Goal: Information Seeking & Learning: Learn about a topic

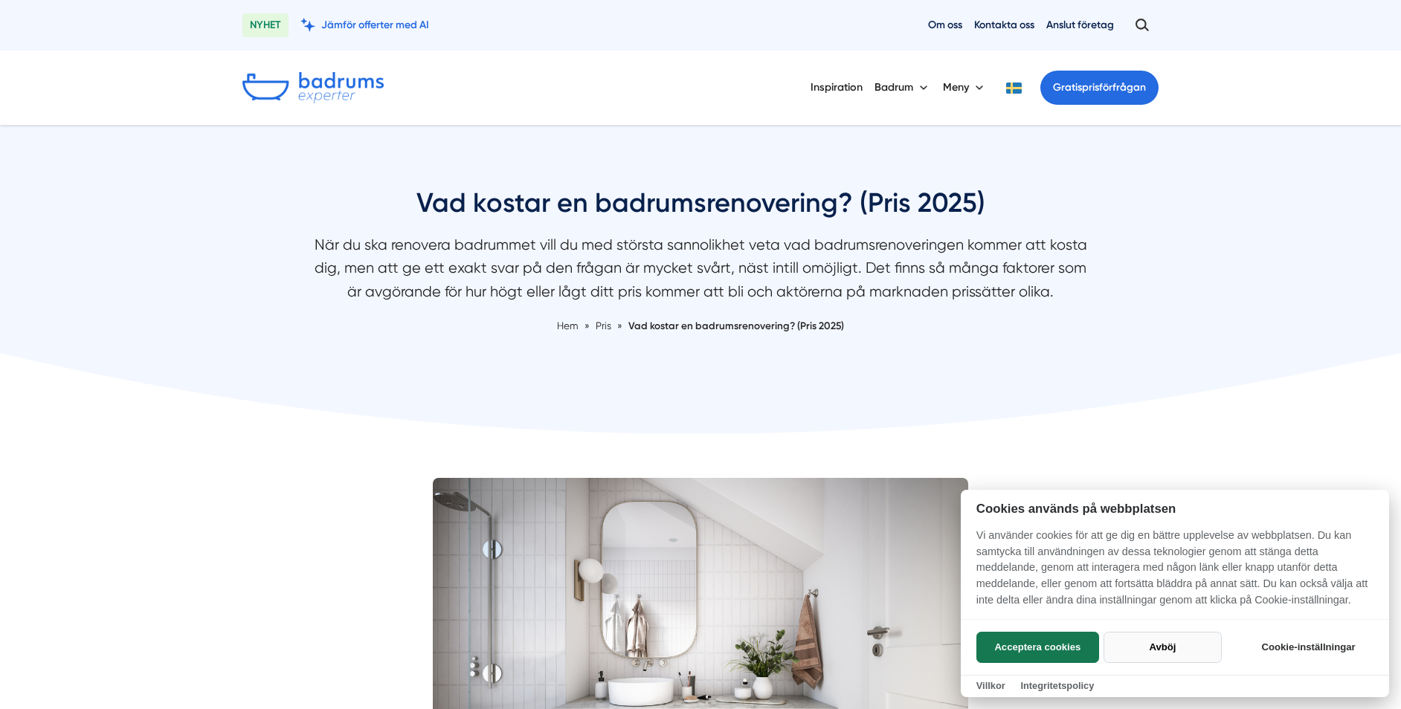
click at [1160, 644] on button "Avböj" at bounding box center [1162, 647] width 118 height 31
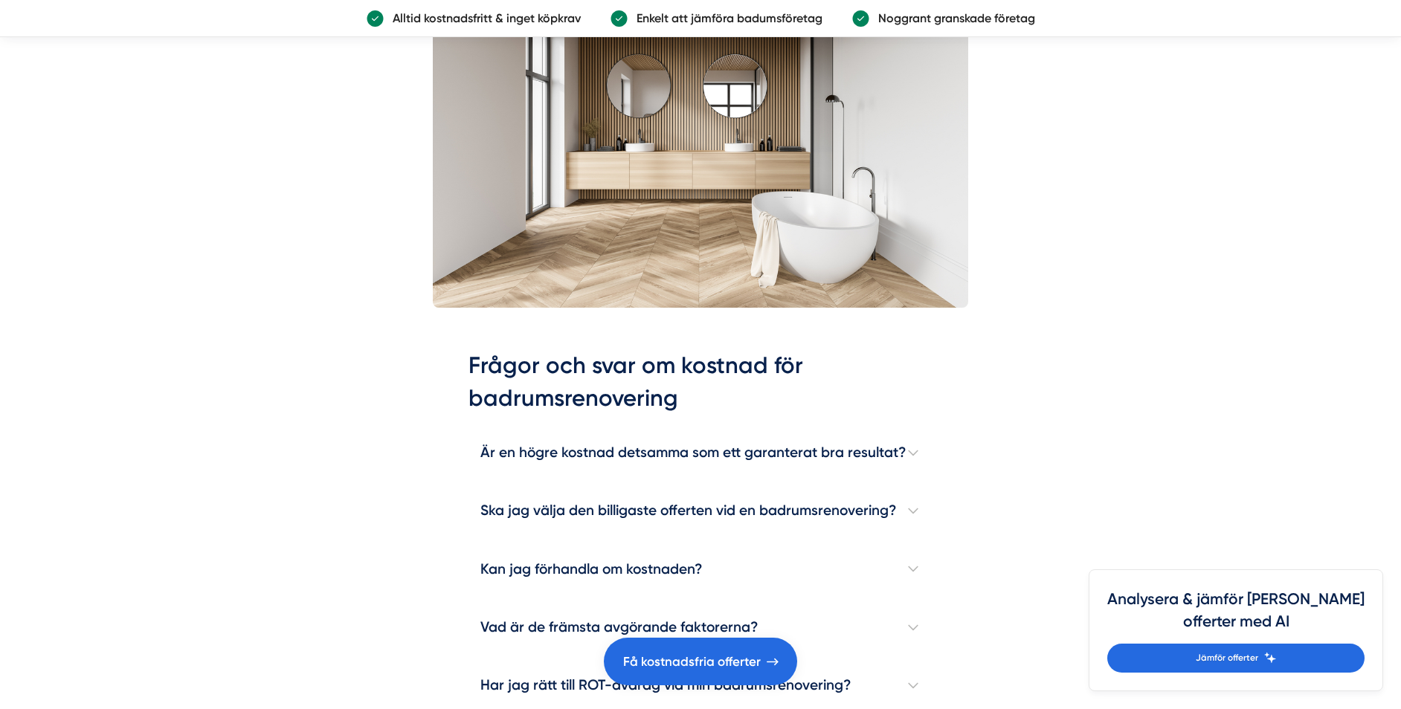
scroll to position [4090, 0]
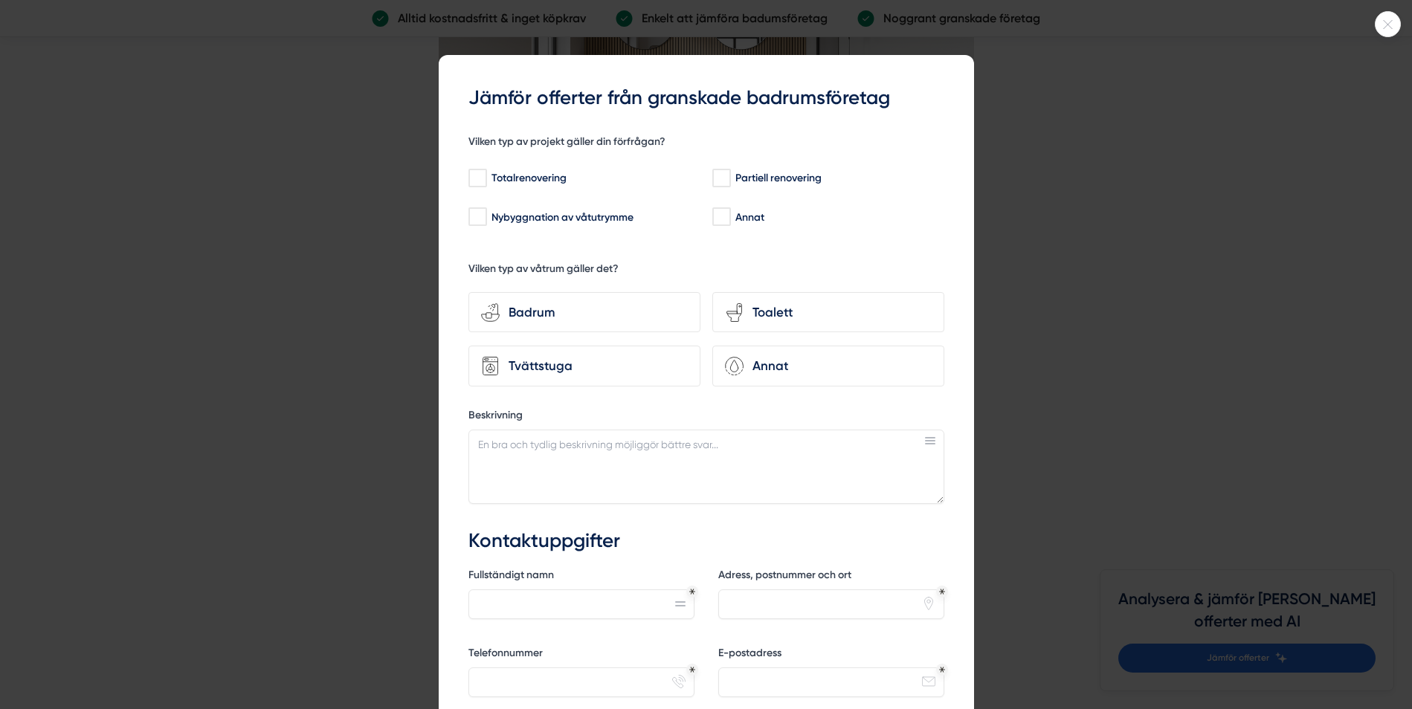
drag, startPoint x: 1404, startPoint y: 314, endPoint x: 1401, endPoint y: 349, distance: 35.1
click at [1400, 349] on html "NYHET Jämför offerter med AI Om oss Kontakta oss Anslut företag Inspiration [GE…" at bounding box center [706, 336] width 1412 height 8852
click at [1382, 21] on icon at bounding box center [1387, 24] width 25 height 9
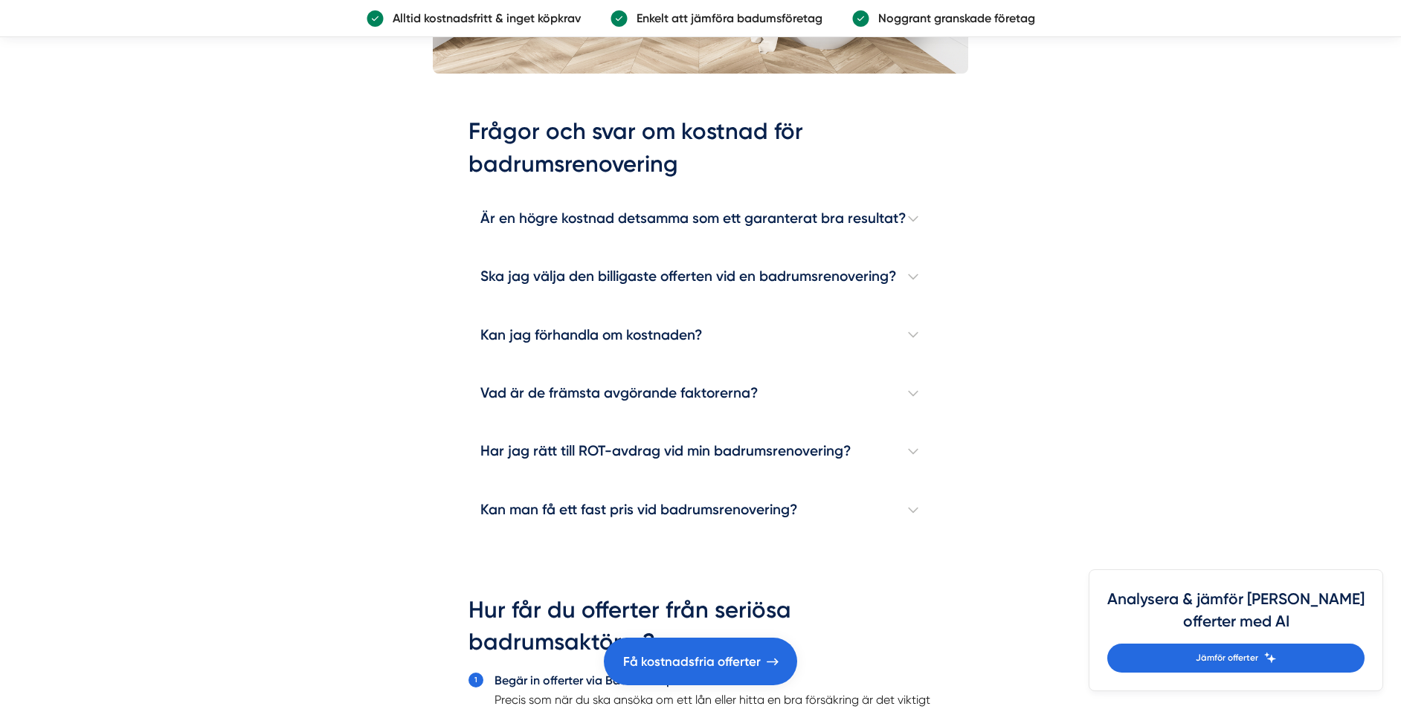
scroll to position [4266, 0]
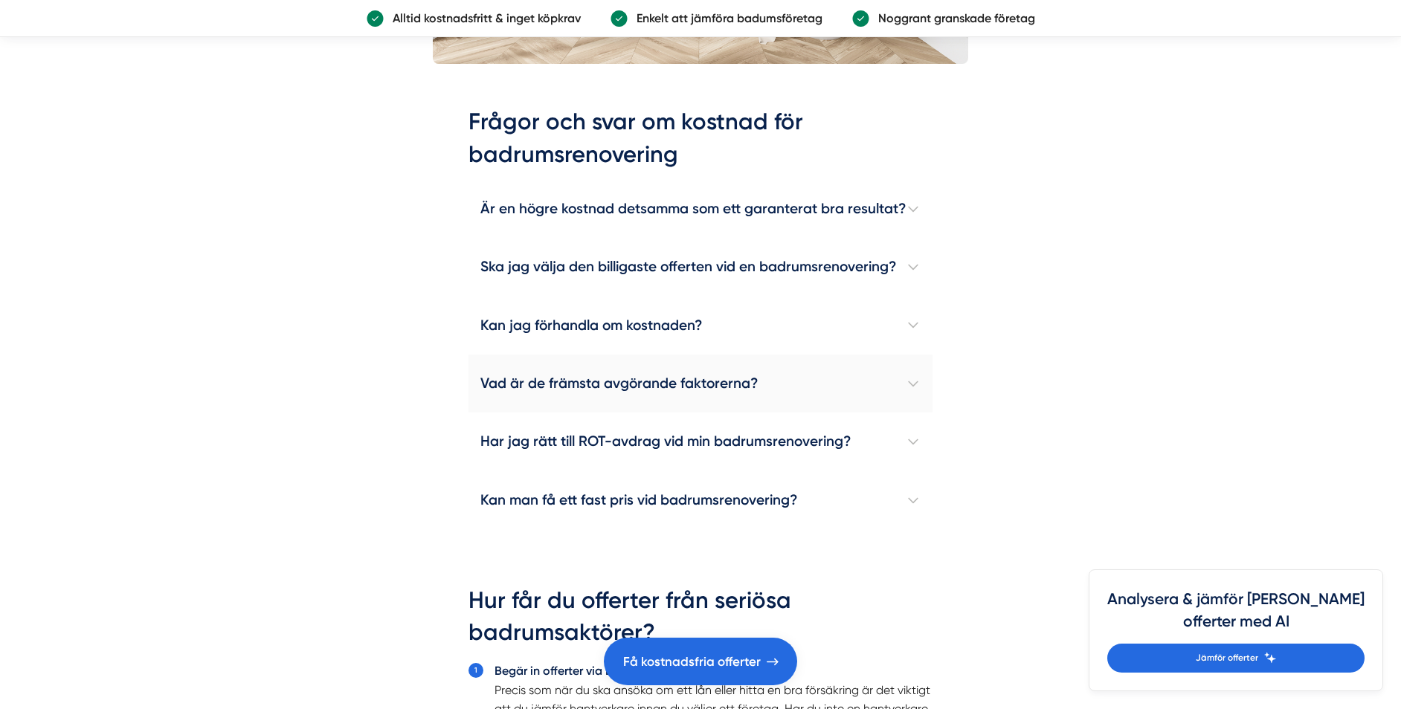
click at [908, 384] on h4 "Vad är de främsta avgörande faktorerna?" at bounding box center [700, 384] width 464 height 58
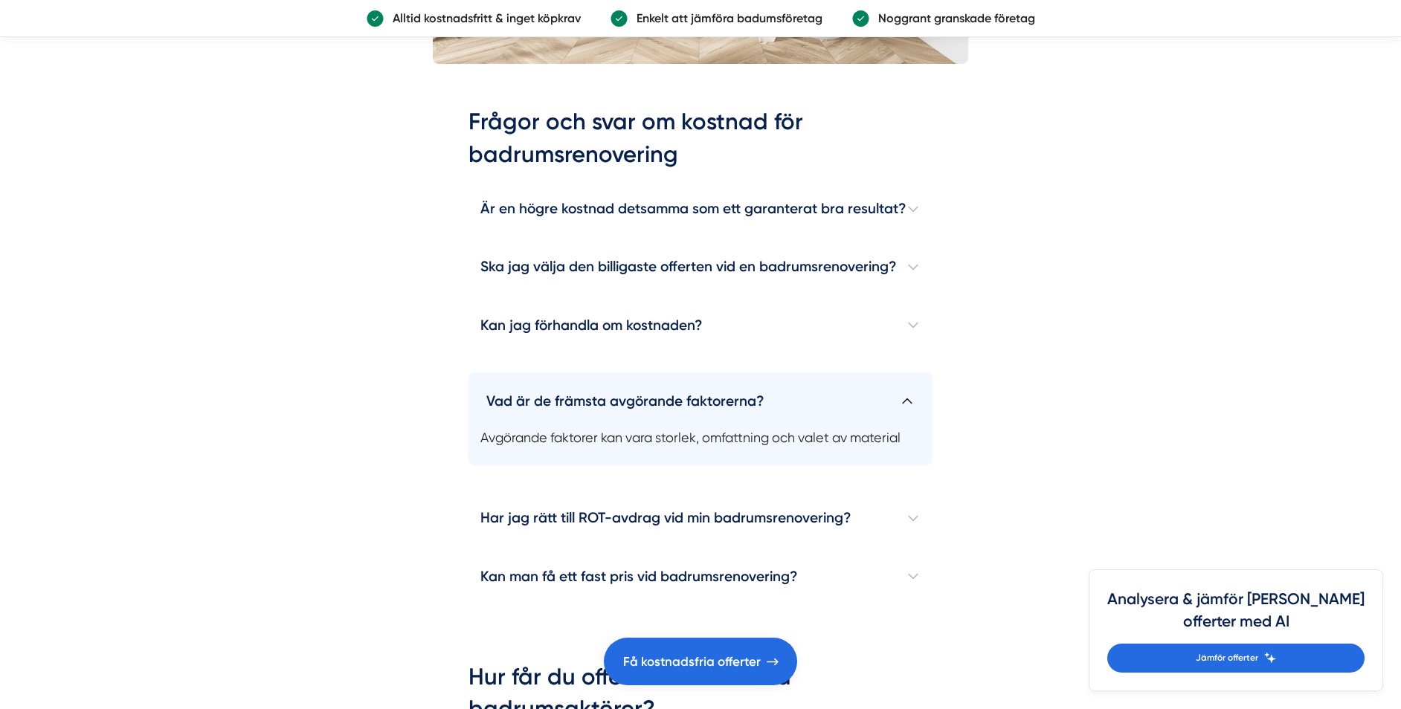
click at [906, 384] on h4 "Vad är de främsta avgörande faktorerna?" at bounding box center [700, 394] width 464 height 45
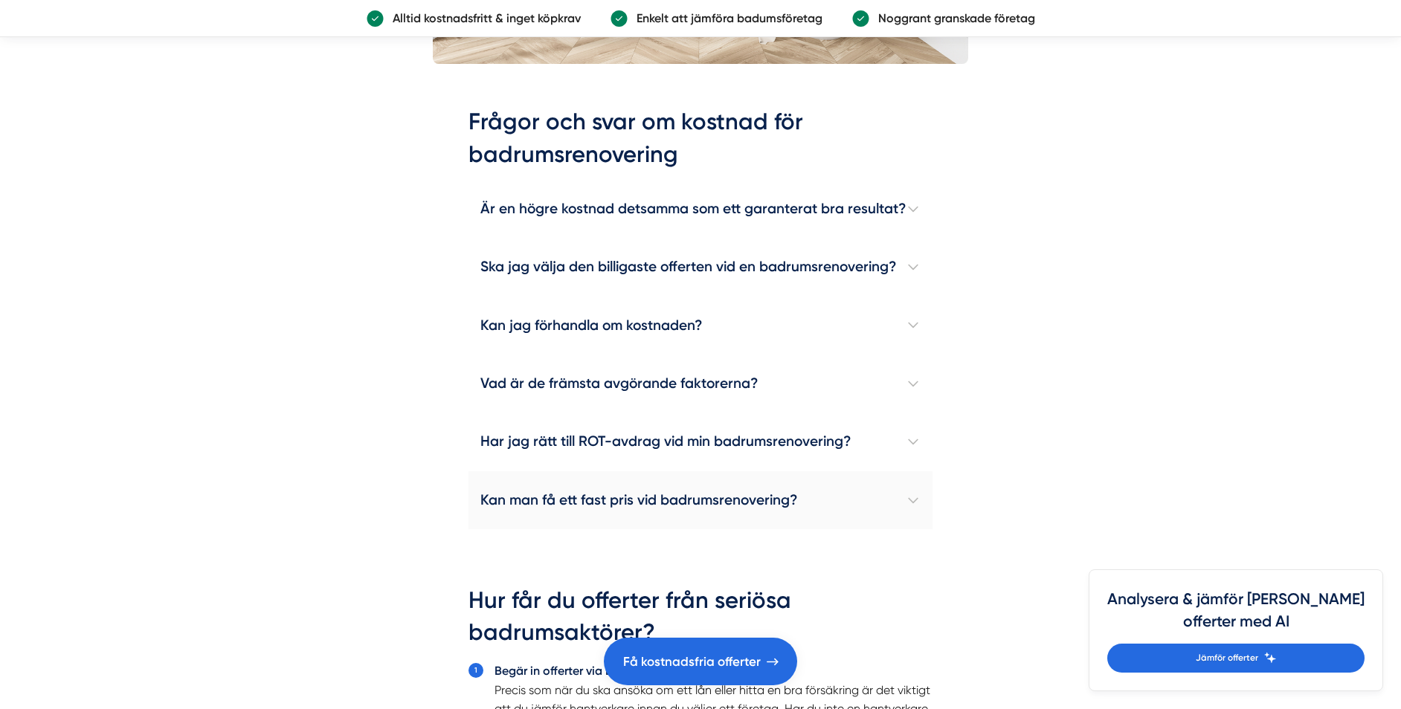
click at [911, 494] on h4 "Kan man få ett fast pris vid badrumsrenovering?" at bounding box center [700, 500] width 464 height 58
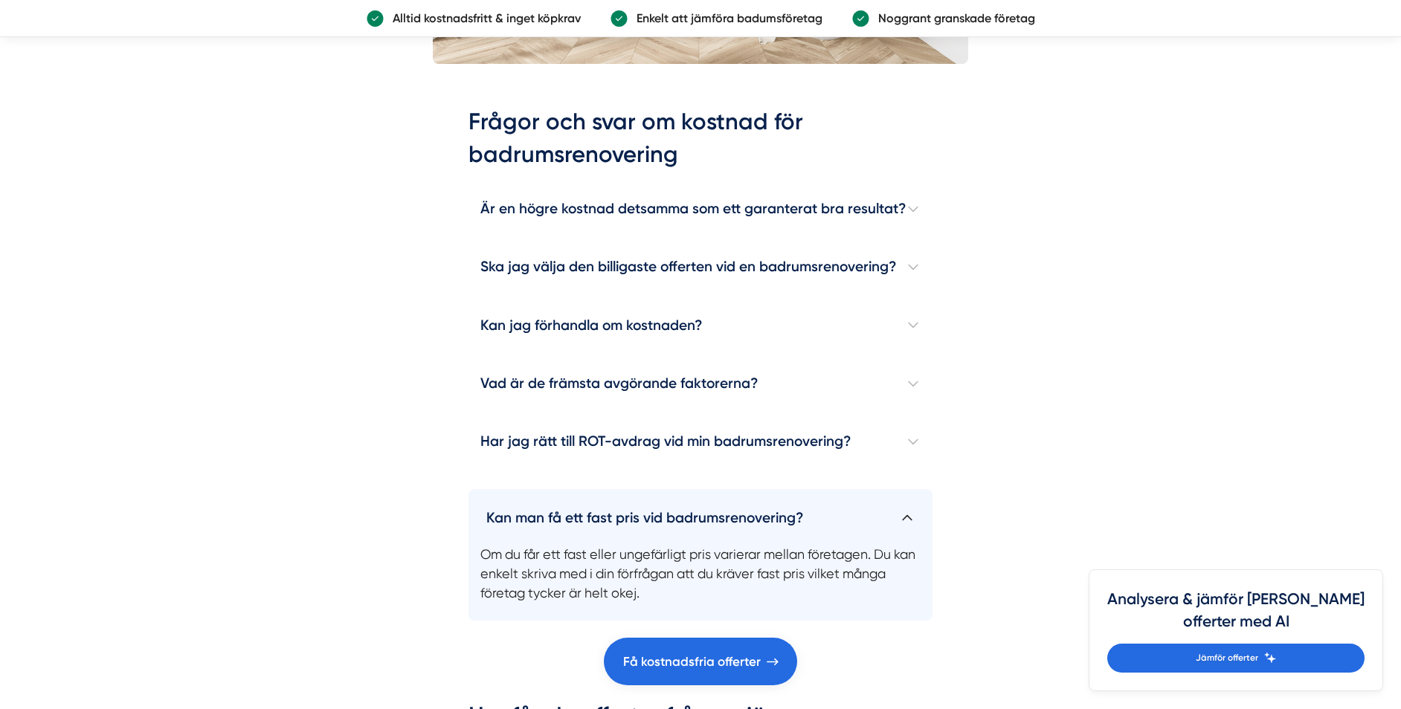
click at [906, 494] on h4 "Kan man få ett fast pris vid badrumsrenovering?" at bounding box center [700, 511] width 464 height 45
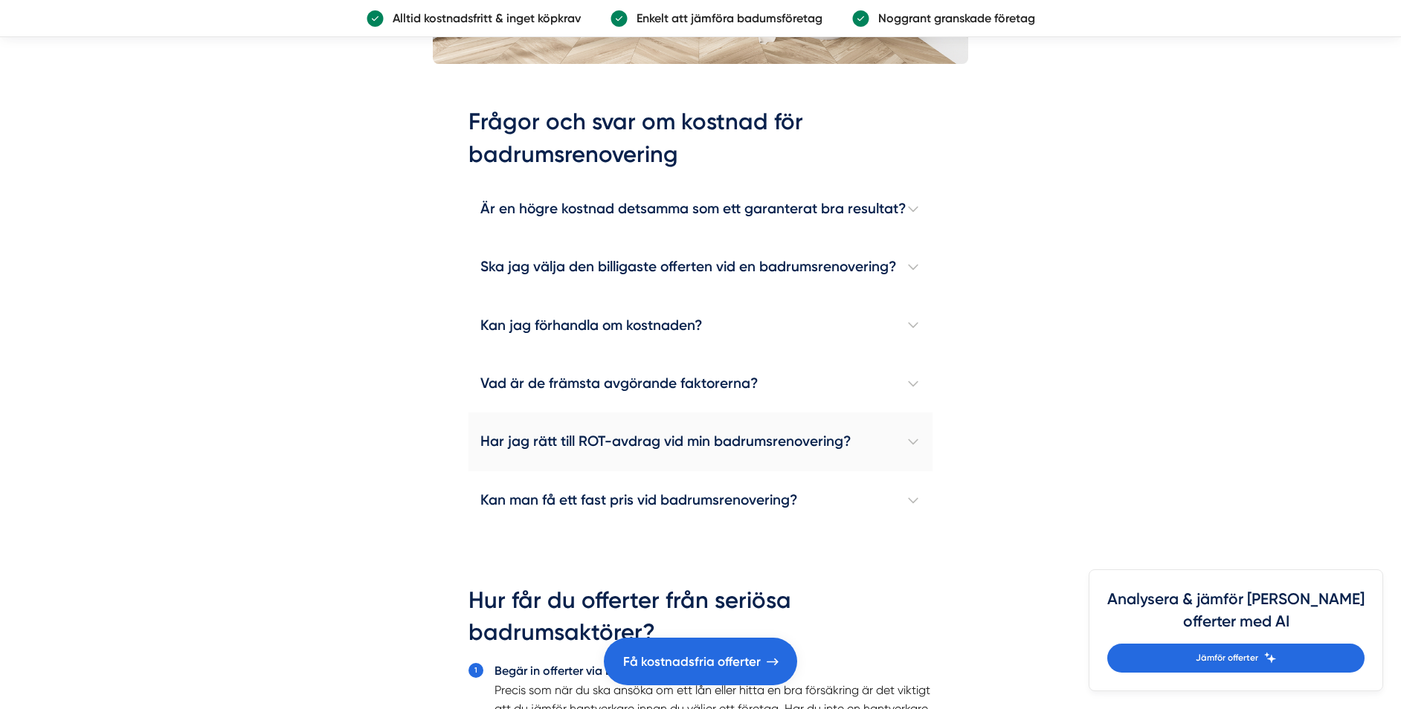
click at [911, 442] on h4 "Har jag rätt till ROT-avdrag vid min badrumsrenovering?" at bounding box center [700, 442] width 464 height 58
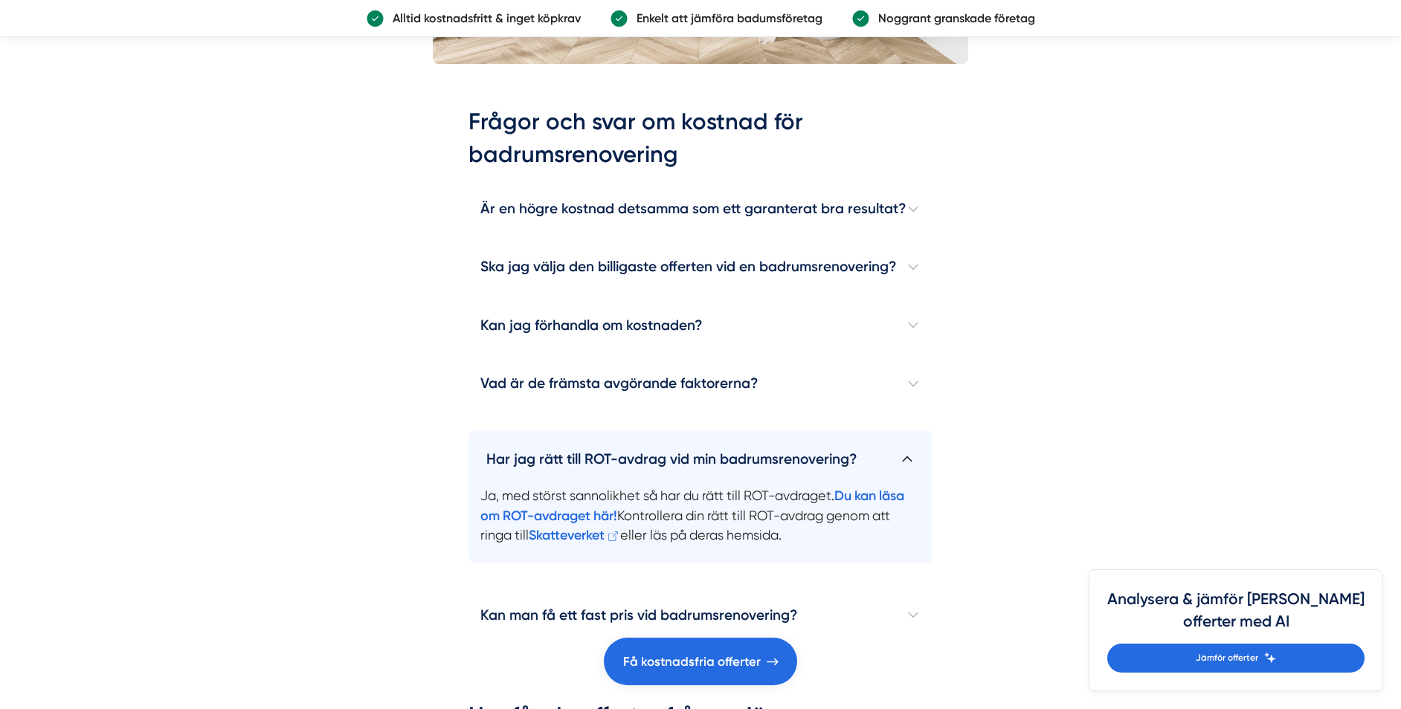
click at [911, 441] on h4 "Har jag rätt till ROT-avdrag vid min badrumsrenovering?" at bounding box center [700, 452] width 464 height 45
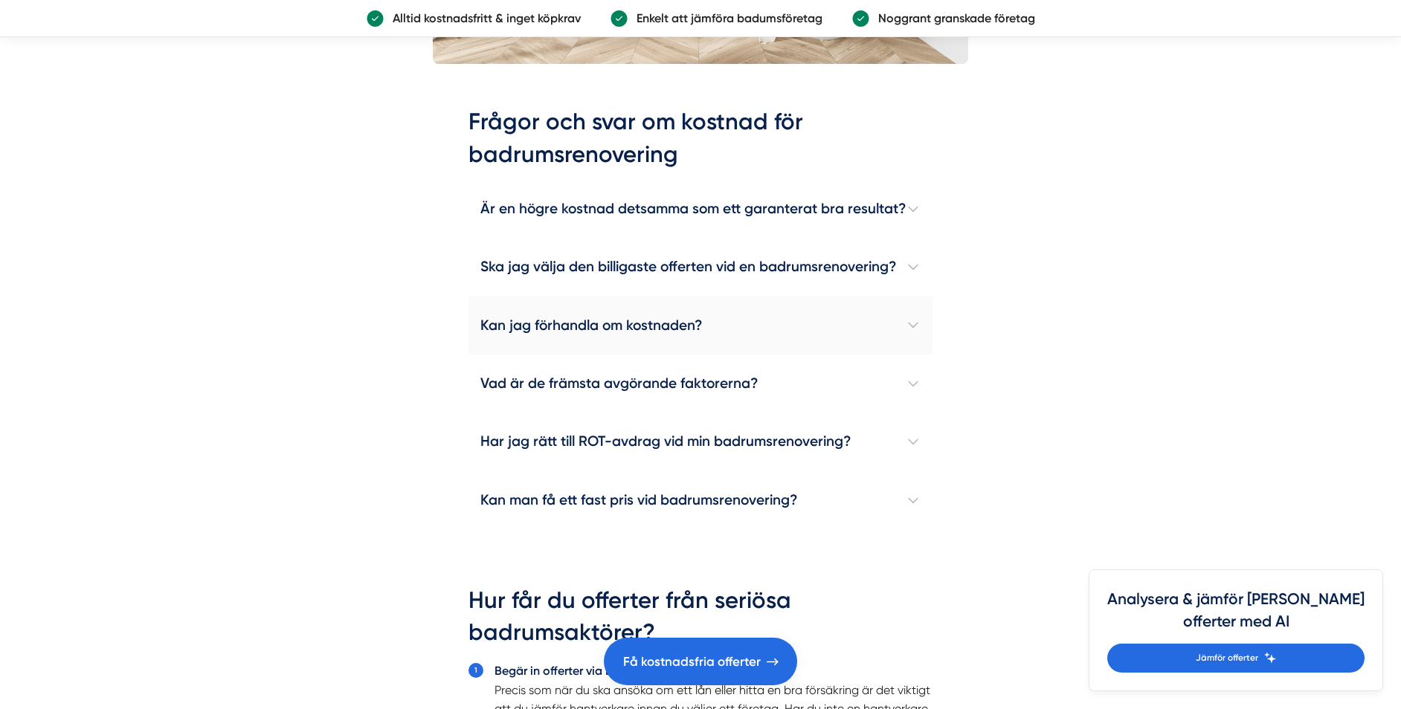
click at [914, 323] on h4 "Kan jag förhandla om kostnaden?" at bounding box center [700, 326] width 464 height 58
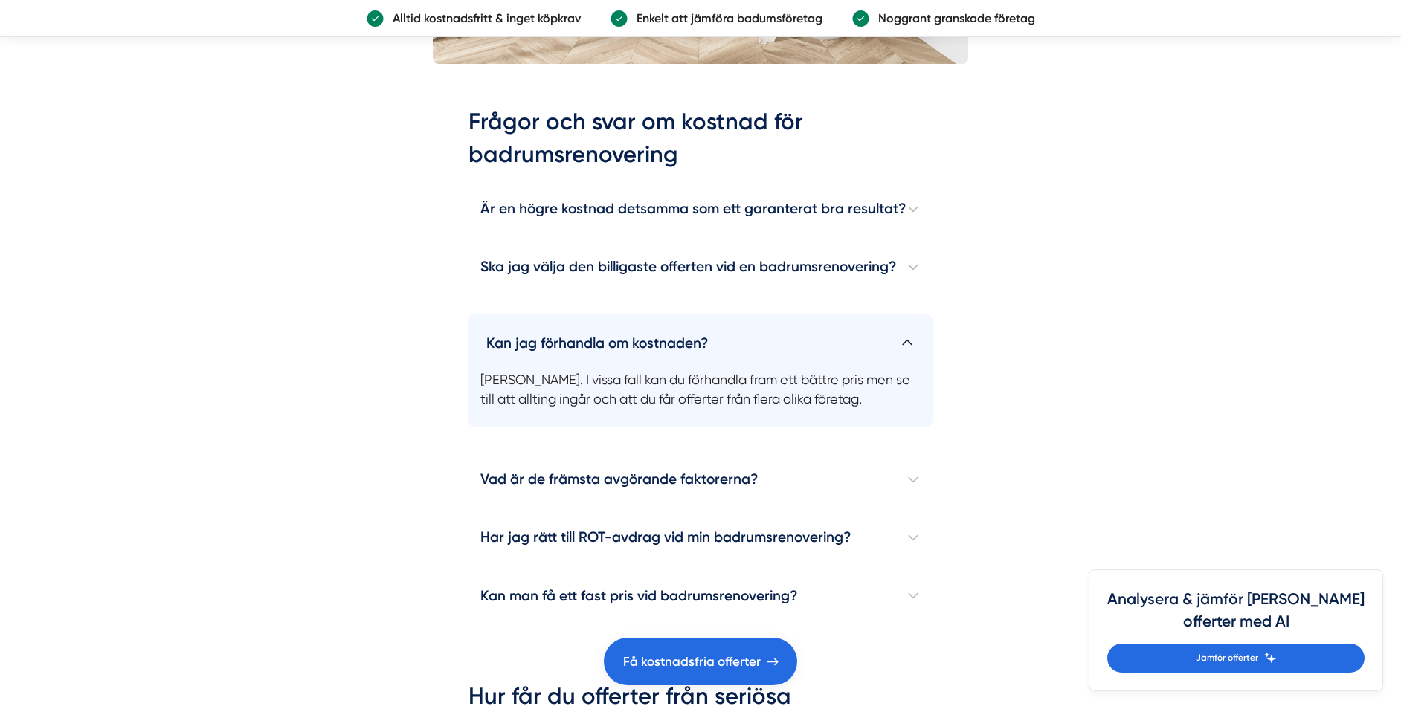
click at [912, 326] on h4 "Kan jag förhandla om kostnaden?" at bounding box center [700, 336] width 464 height 45
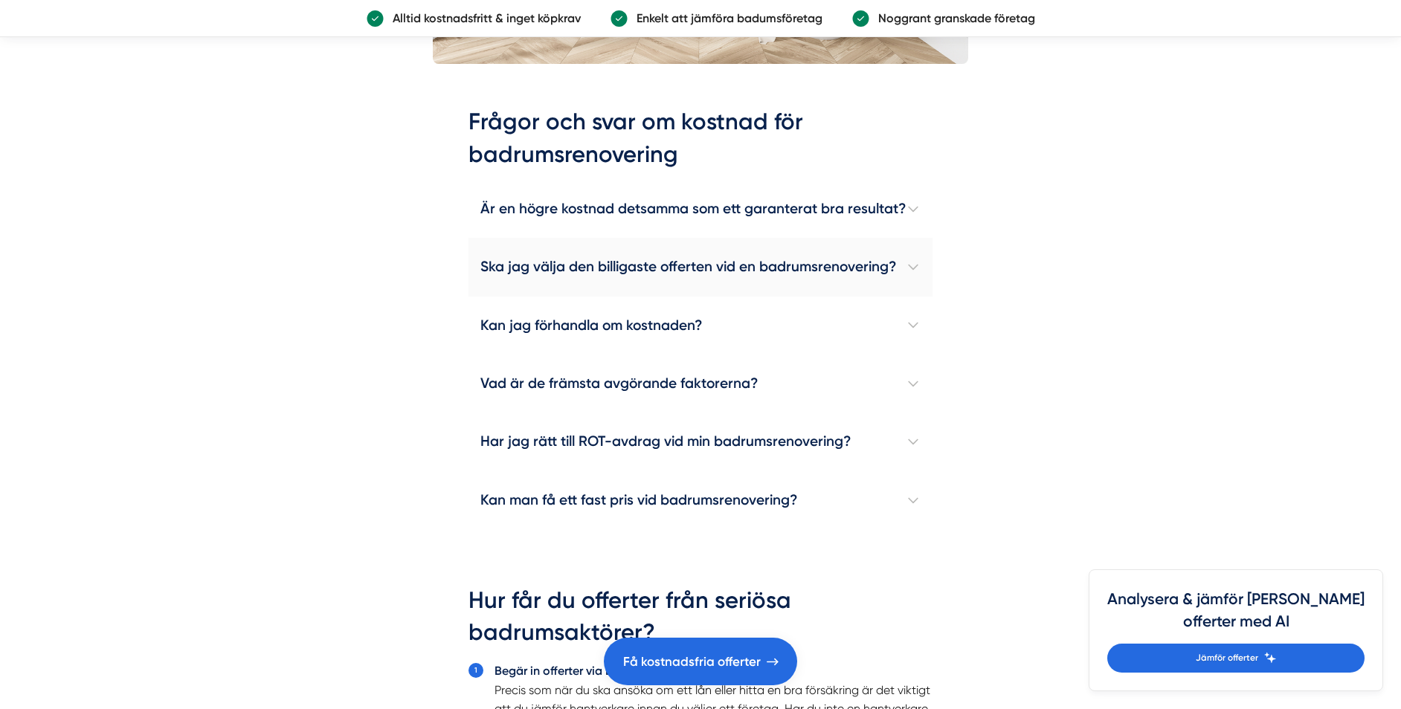
click at [910, 263] on h4 "Ska jag välja den billigaste offerten vid en badrumsrenovering?" at bounding box center [700, 267] width 464 height 58
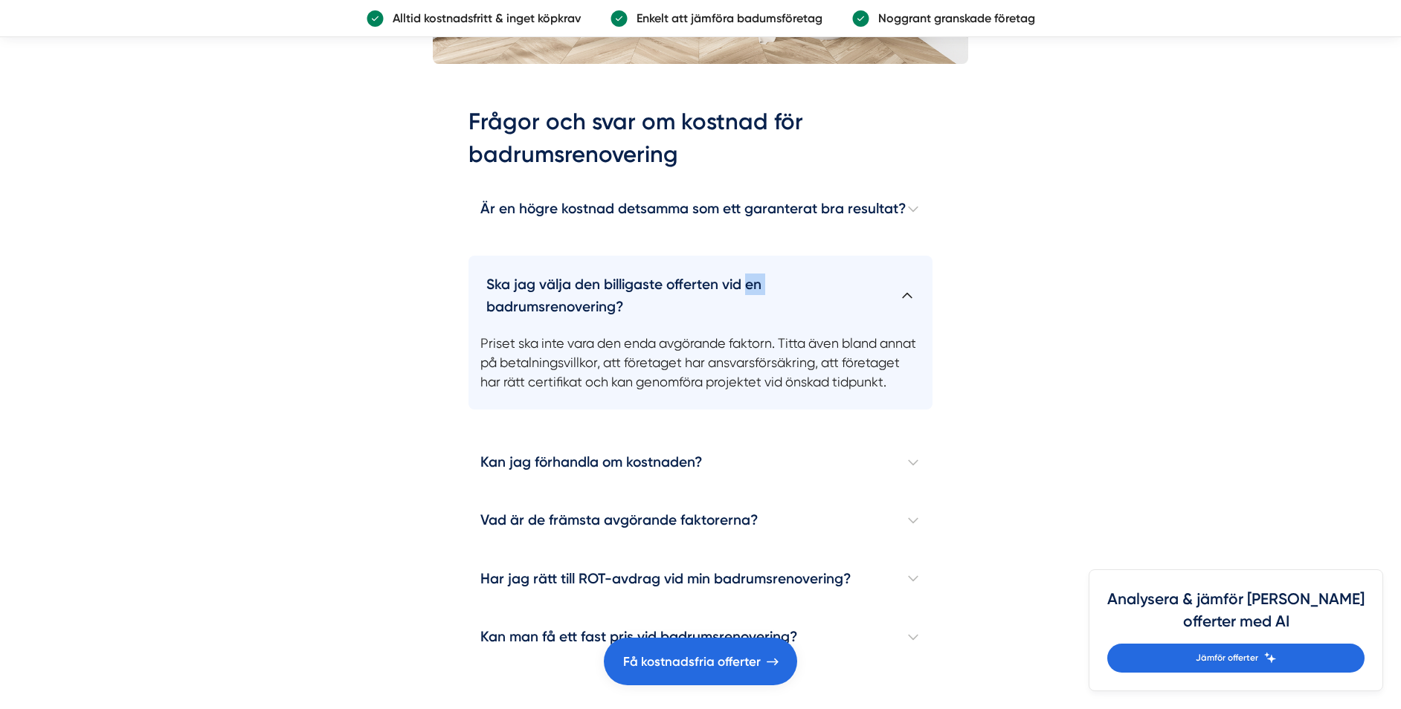
click at [910, 263] on h4 "Ska jag välja den billigaste offerten vid en badrumsrenovering?" at bounding box center [700, 290] width 464 height 68
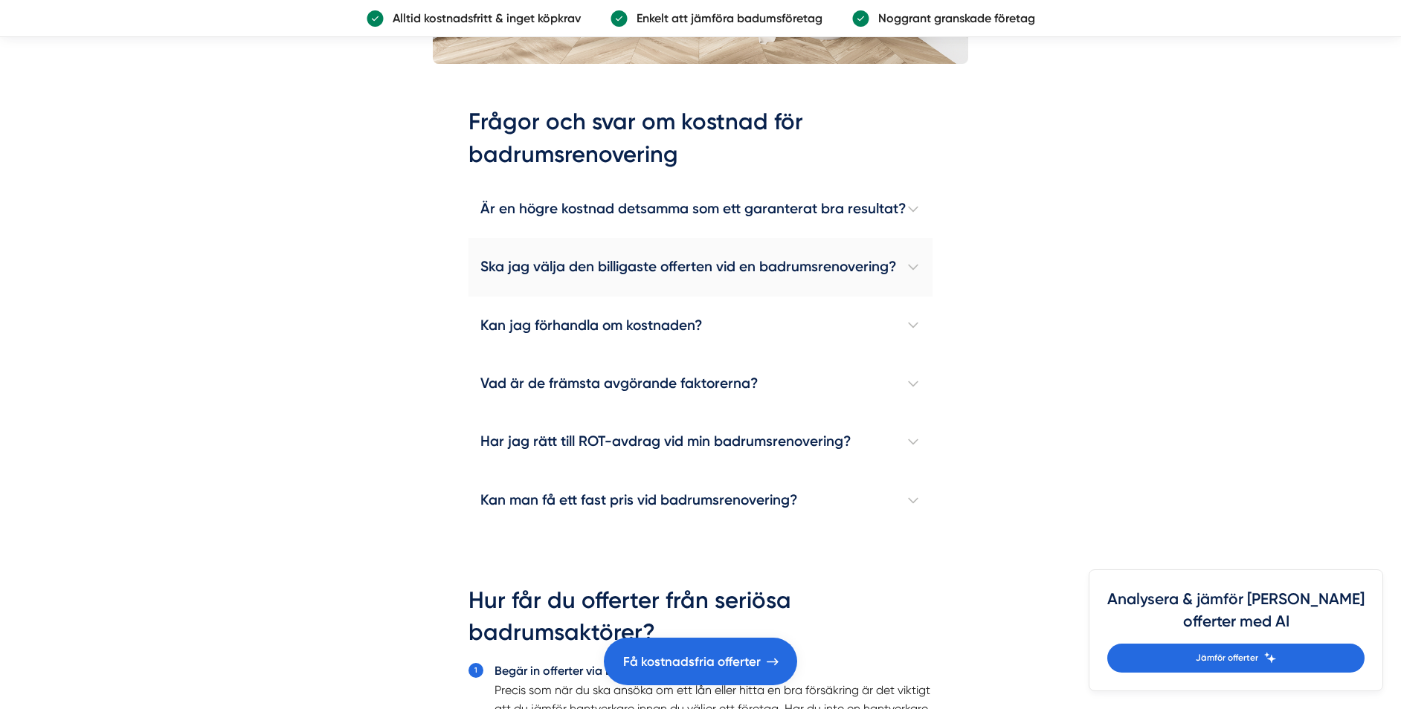
click at [910, 264] on h4 "Ska jag välja den billigaste offerten vid en badrumsrenovering?" at bounding box center [700, 267] width 464 height 58
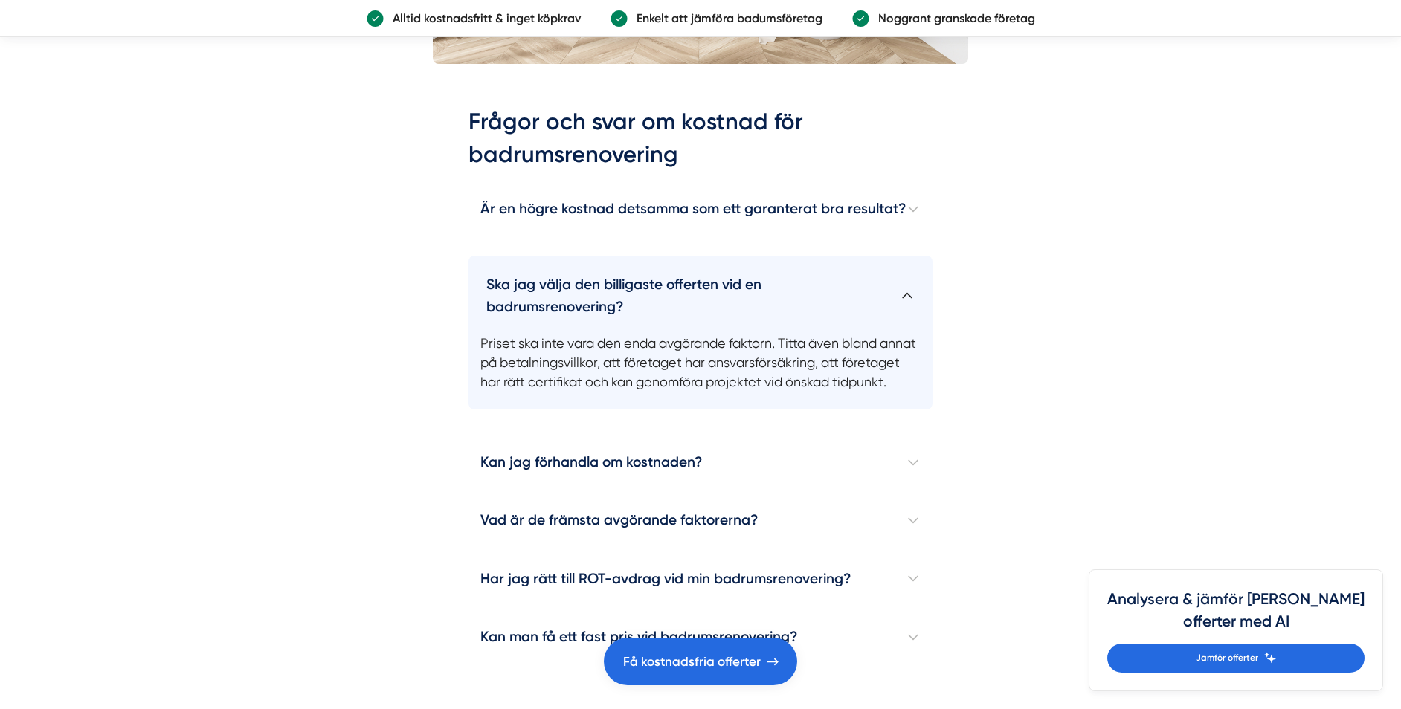
click at [905, 288] on h4 "Ska jag välja den billigaste offerten vid en badrumsrenovering?" at bounding box center [700, 290] width 464 height 68
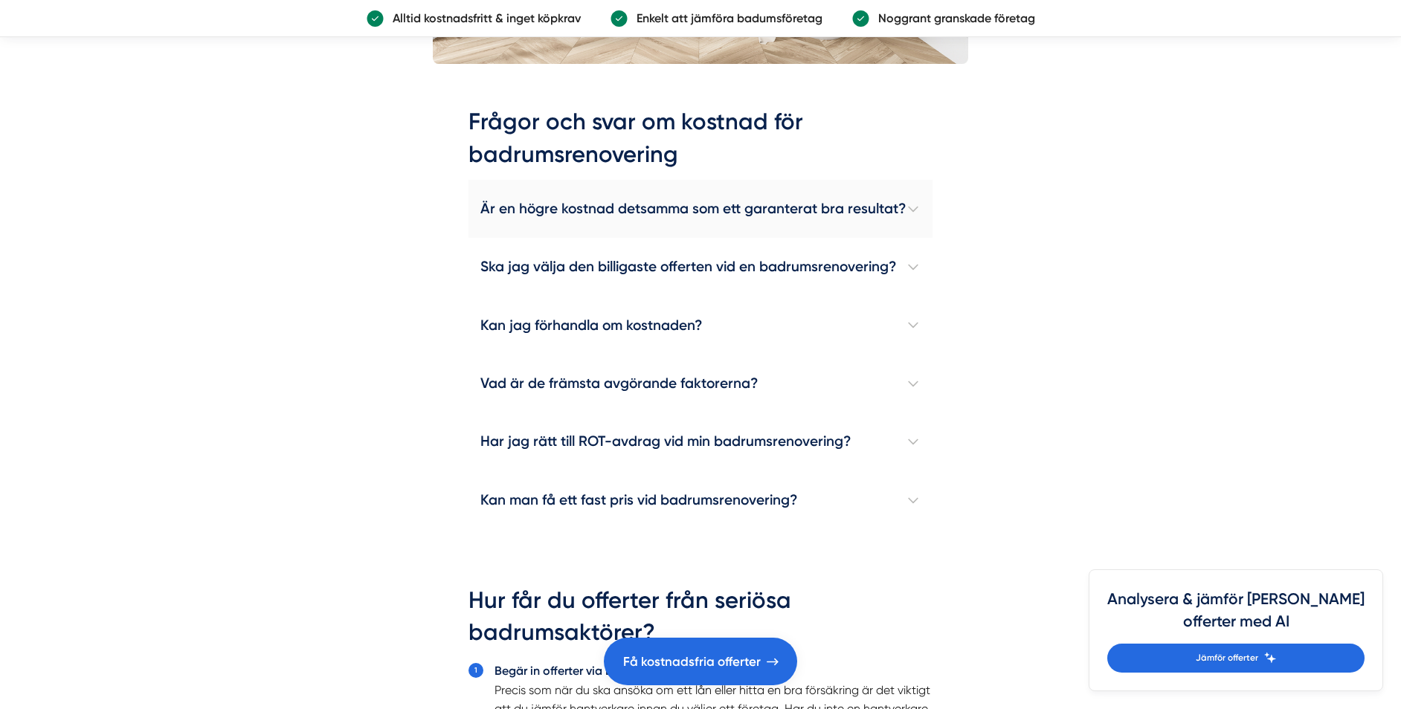
click at [909, 207] on h4 "Är en högre kostnad detsamma som ett garanterat bra resultat?" at bounding box center [700, 209] width 464 height 58
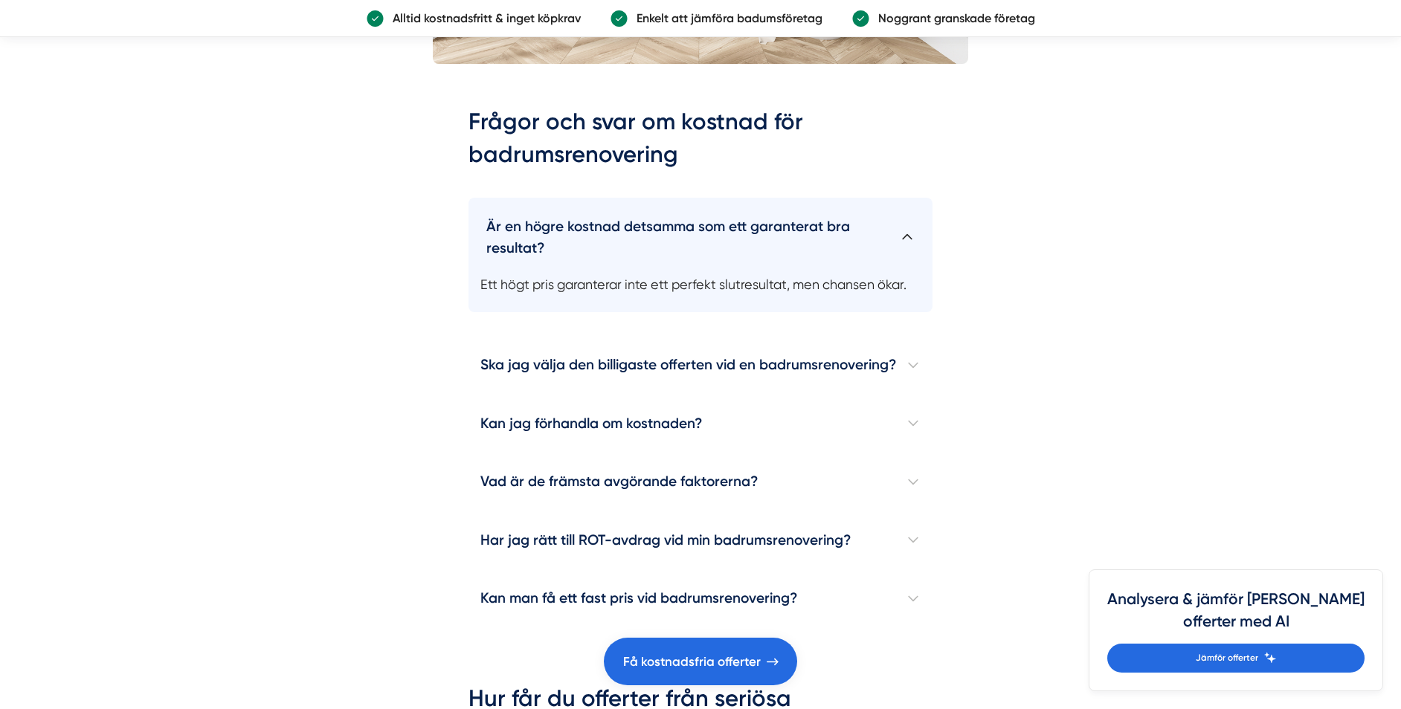
click at [910, 208] on h4 "Är en högre kostnad detsamma som ett garanterat bra resultat?" at bounding box center [700, 232] width 464 height 68
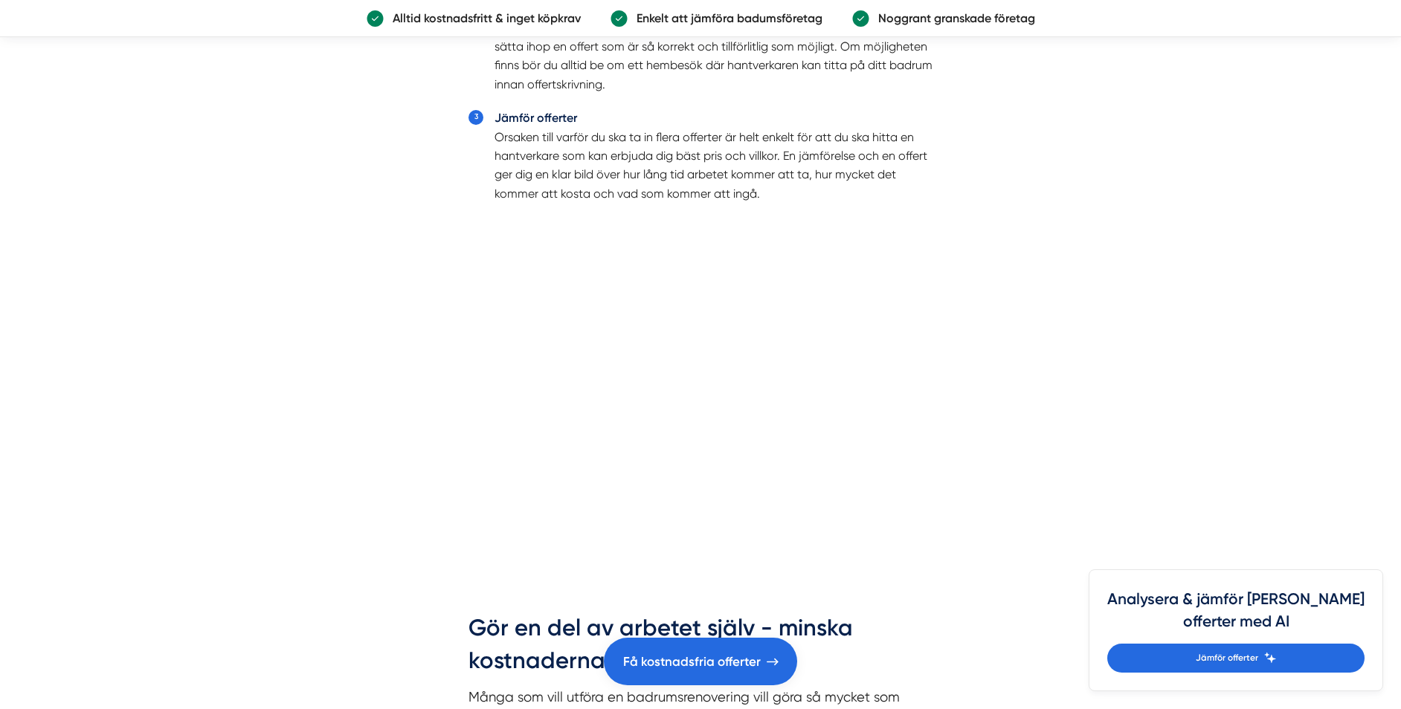
scroll to position [5085, 0]
